Goal: Task Accomplishment & Management: Manage account settings

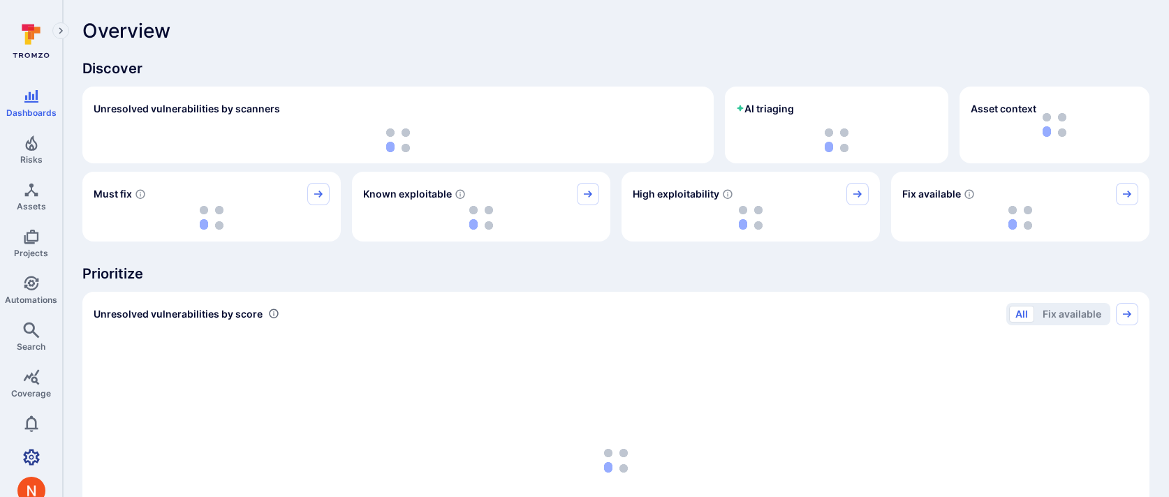
click at [28, 452] on icon "Settings" at bounding box center [31, 457] width 17 height 17
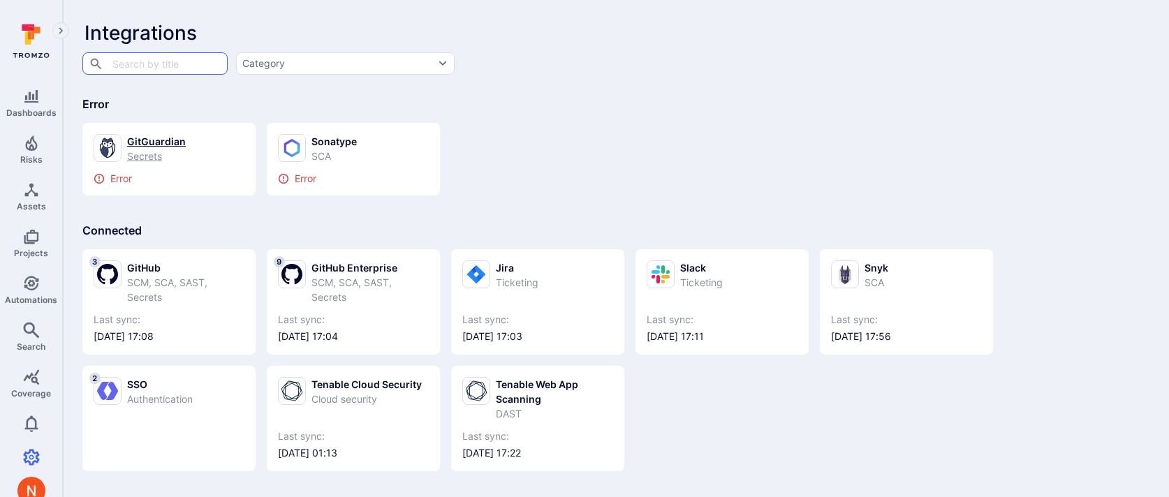
click at [169, 184] on div "GitGuardian Secrets Error" at bounding box center [168, 159] width 173 height 73
click at [163, 158] on div "Secrets" at bounding box center [156, 156] width 59 height 15
